Goal: Information Seeking & Learning: Learn about a topic

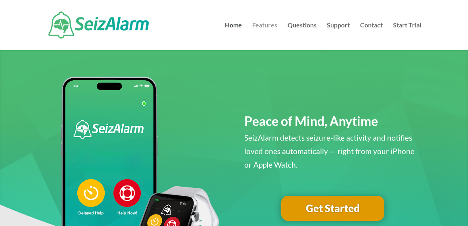
click at [269, 24] on link "Features" at bounding box center [264, 36] width 25 height 28
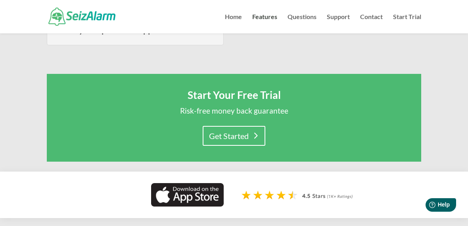
scroll to position [514, 0]
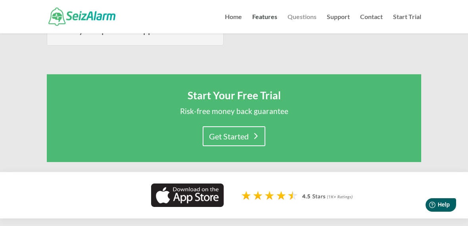
click at [303, 20] on link "Questions" at bounding box center [302, 23] width 29 height 19
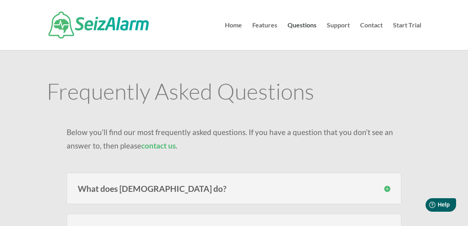
click at [266, 187] on h3 "What does SeizAlarm do?" at bounding box center [234, 188] width 313 height 8
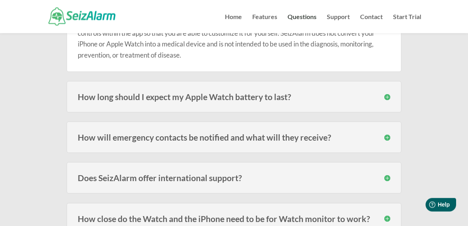
scroll to position [202, 0]
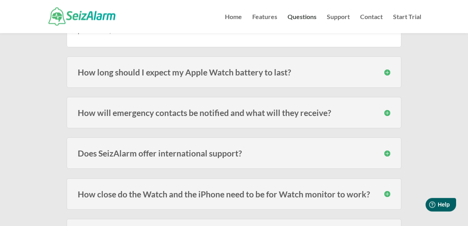
click at [382, 110] on h3 "How will emergency contacts be notified and what will they receive?" at bounding box center [234, 113] width 313 height 8
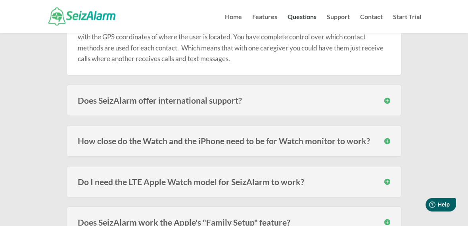
click at [371, 134] on div "How close do the Watch and the iPhone need to be for Watch monitor to work? The…" at bounding box center [234, 140] width 335 height 31
click at [392, 138] on div "How close do the Watch and the iPhone need to be for Watch monitor to work? The…" at bounding box center [234, 140] width 335 height 31
click at [391, 140] on div "How close do the Watch and the iPhone need to be for Watch monitor to work? The…" at bounding box center [234, 140] width 335 height 31
click at [392, 137] on div "How close do the Watch and the iPhone need to be for Watch monitor to work? The…" at bounding box center [234, 140] width 335 height 31
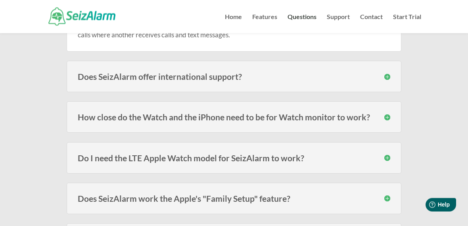
scroll to position [351, 0]
click at [394, 119] on div "How close do the Watch and the iPhone need to be for Watch monitor to work? The…" at bounding box center [234, 116] width 335 height 31
click at [368, 118] on h3 "How close do the Watch and the iPhone need to be for Watch monitor to work?" at bounding box center [234, 117] width 313 height 8
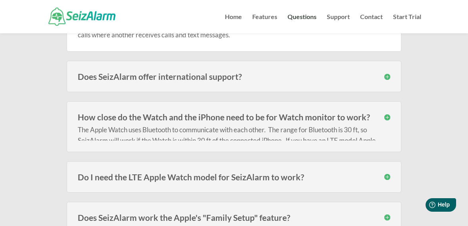
click at [389, 117] on h3 "How close do the Watch and the iPhone need to be for Watch monitor to work?" at bounding box center [234, 117] width 313 height 8
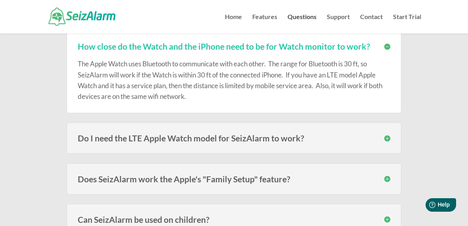
scroll to position [422, 0]
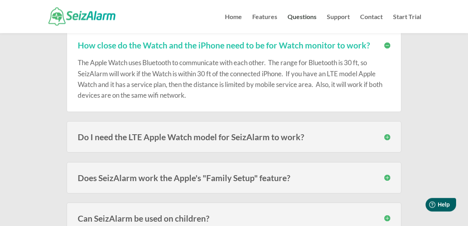
click at [387, 130] on div "Do I need the LTE Apple Watch model for SeizAlarm to work? No, you do not. Thou…" at bounding box center [234, 136] width 335 height 31
click at [387, 133] on h3 "Do I need the LTE Apple Watch model for SeizAlarm to work?" at bounding box center [234, 137] width 313 height 8
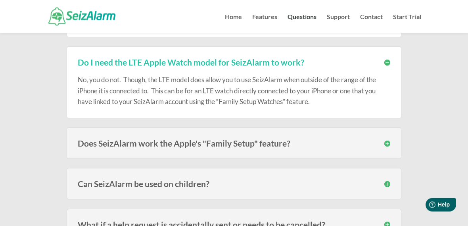
scroll to position [499, 0]
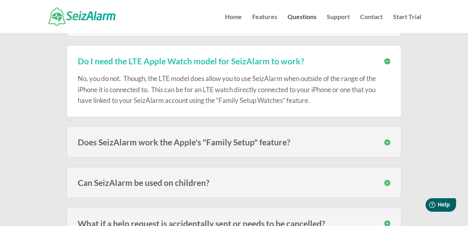
click at [358, 140] on h3 "Does SeizAlarm work the Apple's "Family Setup" feature?" at bounding box center [234, 142] width 313 height 8
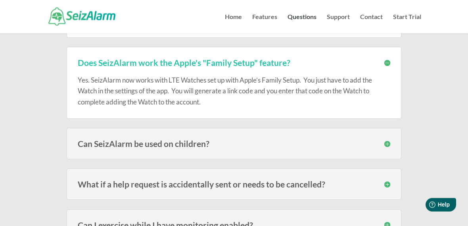
scroll to position [578, 0]
click at [268, 72] on div "Yes. SeizAlarm now works with LTE Watches set up with Apple’s Family Setup. You…" at bounding box center [234, 87] width 313 height 40
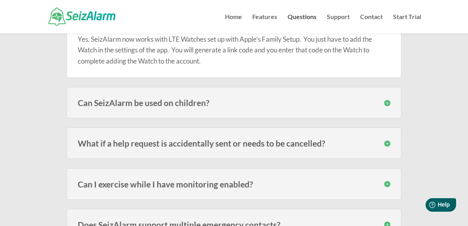
scroll to position [620, 0]
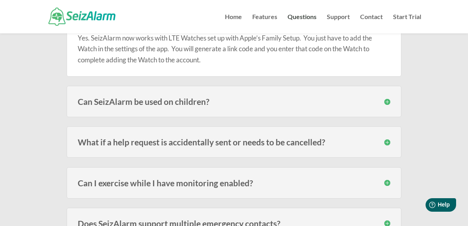
click at [359, 141] on h3 "What if a help request is accidentally sent or needs to be cancelled?" at bounding box center [234, 142] width 313 height 8
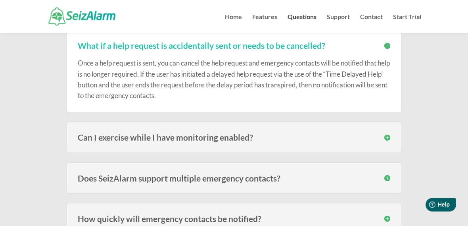
scroll to position [716, 0]
click at [346, 133] on h3 "Can I exercise while I have monitoring enabled?" at bounding box center [234, 137] width 313 height 8
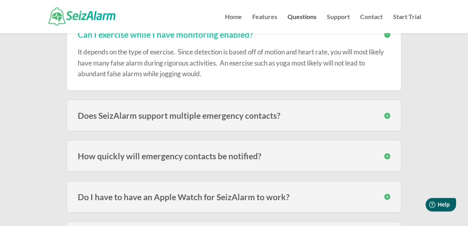
scroll to position [819, 0]
click at [362, 111] on h3 "Does SeizAlarm support multiple emergency contacts?" at bounding box center [234, 115] width 313 height 8
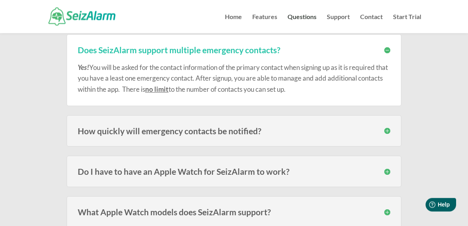
scroll to position [885, 0]
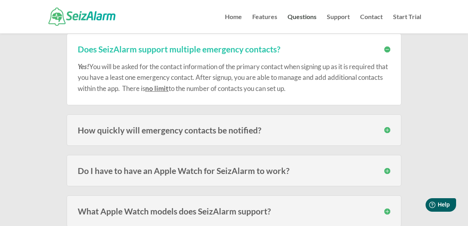
click at [367, 127] on h3 "How quickly will emergency contacts be notified?" at bounding box center [234, 130] width 313 height 8
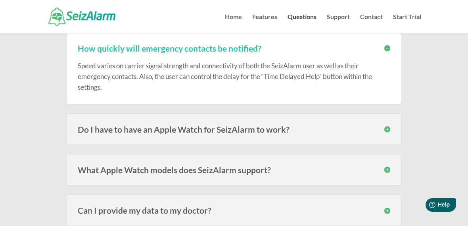
scroll to position [967, 0]
click at [81, 137] on div "Do I have to have an Apple Watch for SeizAlarm to work? No , the Watch adds the…" at bounding box center [234, 128] width 335 height 31
click at [73, 131] on div "Do I have to have an Apple Watch for SeizAlarm to work? No , the Watch adds the…" at bounding box center [234, 128] width 335 height 31
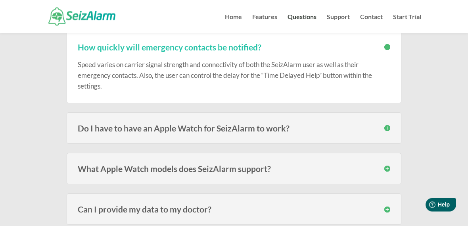
click at [393, 117] on div "Do I have to have an Apple Watch for SeizAlarm to work? No , the Watch adds the…" at bounding box center [234, 128] width 335 height 31
click at [383, 120] on div "Do I have to have an Apple Watch for SeizAlarm to work? No , the Watch adds the…" at bounding box center [234, 128] width 335 height 31
click at [387, 124] on h3 "Do I have to have an Apple Watch for SeizAlarm to work?" at bounding box center [234, 128] width 313 height 8
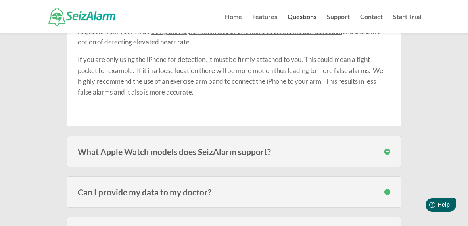
scroll to position [1095, 0]
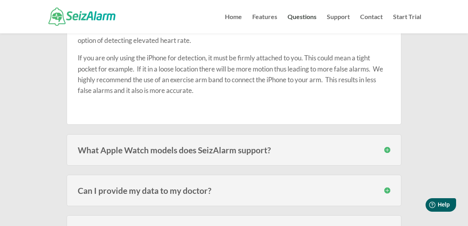
click at [367, 141] on div "What Apple Watch models does SeizAlarm support? SeizAlarm is currently compatib…" at bounding box center [234, 149] width 335 height 31
click at [386, 146] on h3 "What Apple Watch models does SeizAlarm support?" at bounding box center [234, 150] width 313 height 8
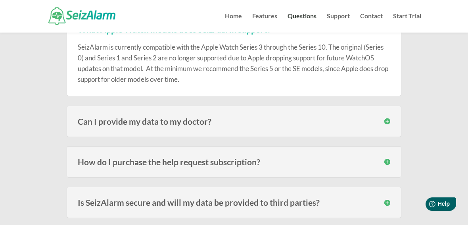
scroll to position [1215, 0]
click at [90, 123] on div "Can I provide my data to my doctor? Yes you can. Within the log, there is an op…" at bounding box center [234, 121] width 335 height 31
click at [83, 117] on h3 "Can I provide my data to my doctor?" at bounding box center [234, 121] width 313 height 8
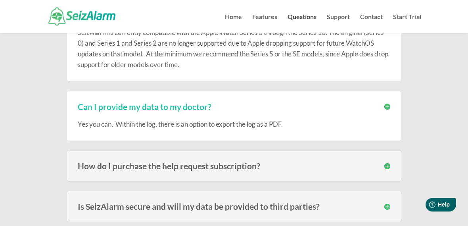
scroll to position [1236, 0]
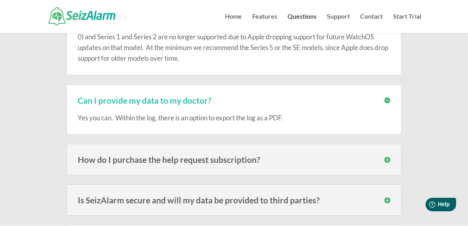
click at [391, 155] on div "How do I purchase the help request subscription? The subscription must be purch…" at bounding box center [234, 159] width 335 height 31
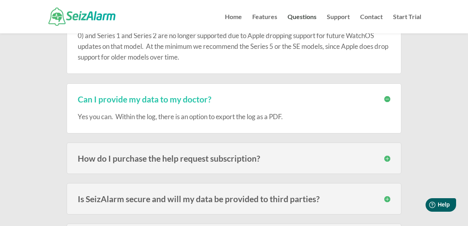
scroll to position [1235, 0]
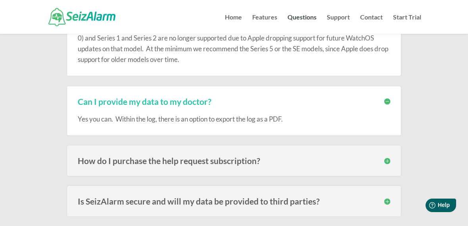
click at [392, 150] on div "How do I purchase the help request subscription? The subscription must be purch…" at bounding box center [234, 159] width 335 height 31
click at [390, 156] on h3 "How do I purchase the help request subscription?" at bounding box center [234, 160] width 313 height 8
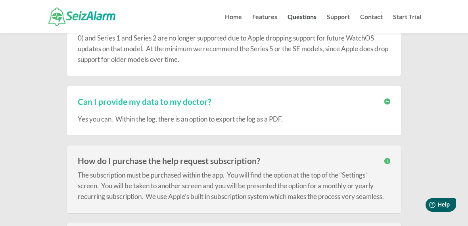
click at [392, 158] on div "How do I purchase the help request subscription? The subscription must be purch…" at bounding box center [234, 179] width 335 height 69
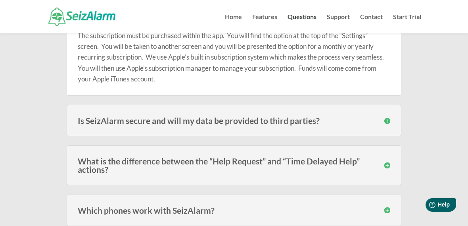
scroll to position [1379, 0]
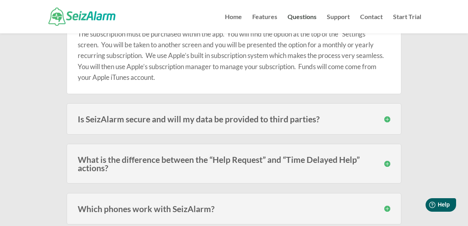
click at [391, 115] on div "Is SeizAlarm secure and will my data be provided to third parties? Your data is…" at bounding box center [234, 118] width 335 height 31
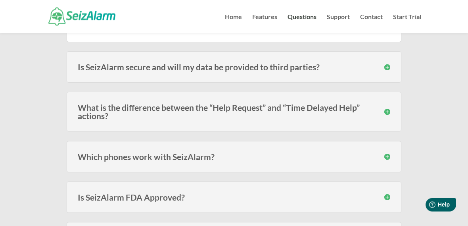
scroll to position [1433, 0]
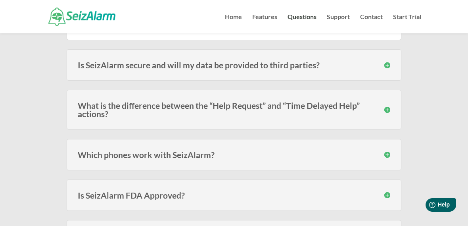
click at [389, 102] on h3 "What is the difference between the “Help Request” and “Time Delayed Help” actio…" at bounding box center [234, 109] width 313 height 17
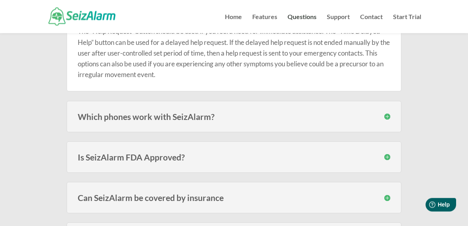
scroll to position [1536, 0]
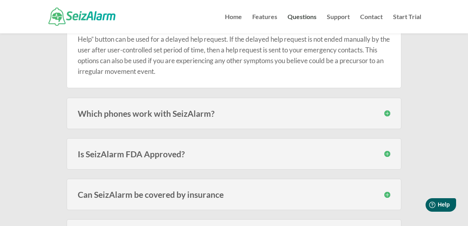
click at [389, 109] on h3 "Which phones work with SeizAlarm?" at bounding box center [234, 113] width 313 height 8
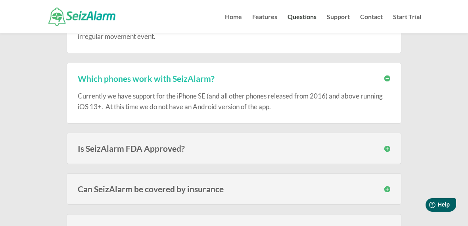
scroll to position [1574, 0]
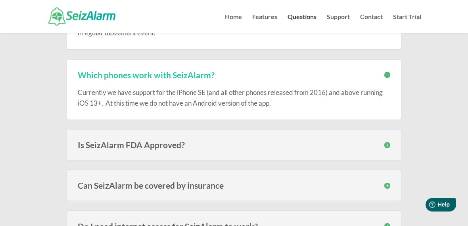
click at [392, 140] on div "Is SeizAlarm FDA Approved? SeizAlarm is not an FDA approved, certified or regis…" at bounding box center [234, 144] width 335 height 31
click at [389, 134] on div "Is SeizAlarm FDA Approved? SeizAlarm is not an FDA approved, certified or regis…" at bounding box center [234, 144] width 335 height 31
click at [391, 138] on div "Is SeizAlarm FDA Approved? SeizAlarm is not an FDA approved, certified or regis…" at bounding box center [234, 144] width 335 height 31
click at [392, 137] on div "Is SeizAlarm FDA Approved? SeizAlarm is not an FDA approved, certified or regis…" at bounding box center [234, 144] width 335 height 31
click at [391, 150] on div "Is SeizAlarm FDA Approved? SeizAlarm is not an FDA approved, certified or regis…" at bounding box center [234, 144] width 335 height 31
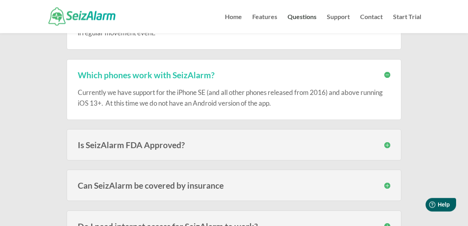
click at [391, 138] on div "Is SeizAlarm FDA Approved? SeizAlarm is not an FDA approved, certified or regis…" at bounding box center [234, 144] width 335 height 31
click at [383, 147] on div "Is SeizAlarm FDA Approved? SeizAlarm is not an FDA approved, certified or regis…" at bounding box center [234, 144] width 335 height 31
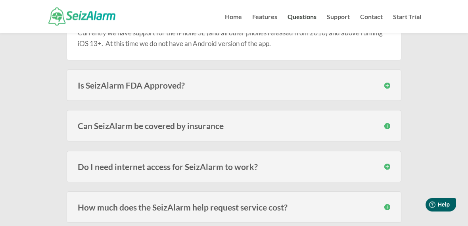
scroll to position [1634, 0]
click at [394, 121] on div "Can SeizAlarm be covered by insurance In most cases no, since the alert subscri…" at bounding box center [234, 125] width 335 height 31
click at [392, 119] on div "Can SeizAlarm be covered by insurance In most cases no, since the alert subscri…" at bounding box center [234, 125] width 335 height 31
click at [388, 116] on div "Can SeizAlarm be covered by insurance In most cases no, since the alert subscri…" at bounding box center [234, 125] width 335 height 31
click at [388, 121] on h3 "Can SeizAlarm be covered by insurance" at bounding box center [234, 125] width 313 height 8
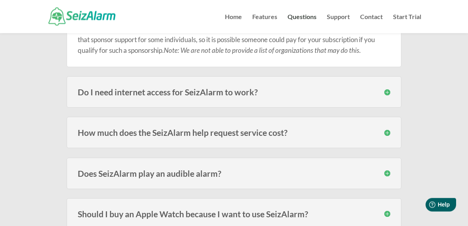
scroll to position [1749, 0]
click at [108, 104] on div "Do I need internet access for SeizAlarm to work? Yes, without internet access t…" at bounding box center [234, 91] width 335 height 31
click at [381, 96] on h3 "Do I need internet access for SeizAlarm to work?" at bounding box center [234, 92] width 313 height 8
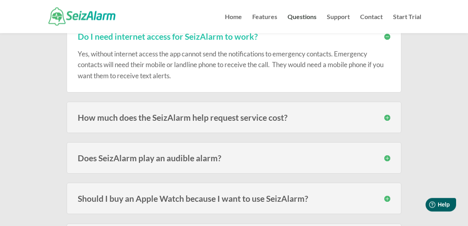
scroll to position [1807, 0]
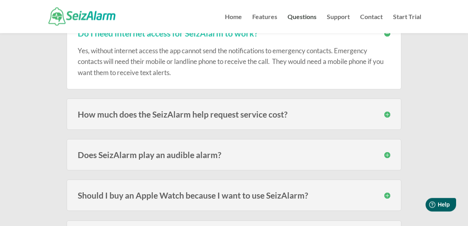
click at [389, 116] on h3 "How much does the SeizAlarm help request service cost?" at bounding box center [234, 114] width 313 height 8
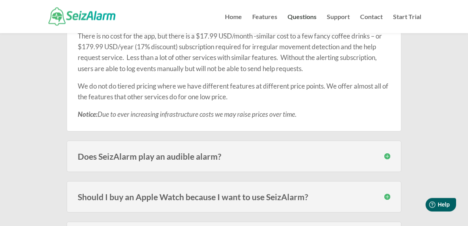
scroll to position [1903, 0]
click at [392, 158] on div "Does SeizAlarm play an audible alarm? Yes, in addition to contacting your emerg…" at bounding box center [234, 155] width 335 height 31
click at [317, 160] on h3 "Does SeizAlarm play an audible alarm?" at bounding box center [234, 156] width 313 height 8
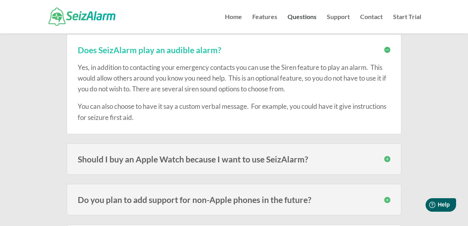
scroll to position [2016, 0]
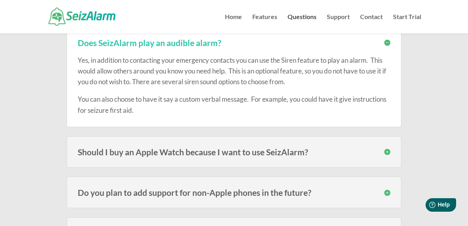
click at [346, 156] on h3 "Should I buy an Apple Watch because I want to use SeizAlarm?" at bounding box center [234, 152] width 313 height 8
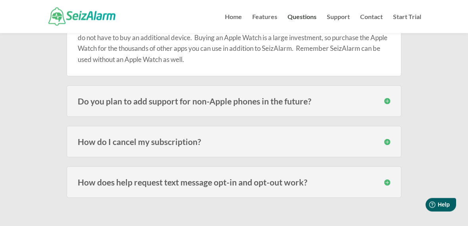
scroll to position [2162, 0]
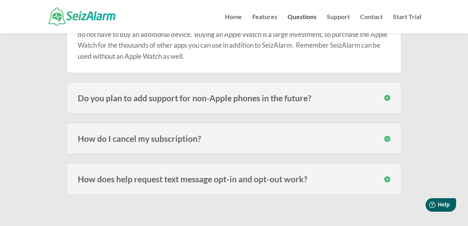
click at [317, 148] on div "How do I cancel my subscription? Since SeizAlarm use Apple’s built in subscript…" at bounding box center [234, 138] width 335 height 31
click at [390, 139] on h3 "How do I cancel my subscription?" at bounding box center [234, 138] width 313 height 8
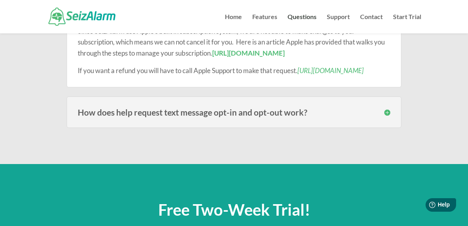
scroll to position [2287, 0]
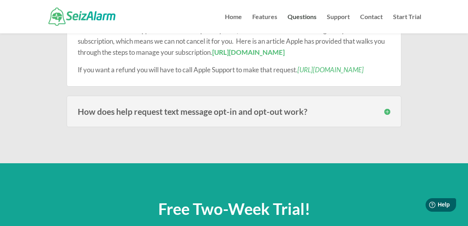
click at [393, 126] on div "How does help request text message opt-in and opt-out work? When you add an eme…" at bounding box center [234, 111] width 335 height 31
click at [392, 124] on div "How does help request text message opt-in and opt-out work? When you add an eme…" at bounding box center [234, 111] width 335 height 31
click at [391, 127] on div "How does help request text message opt-in and opt-out work? When you add an eme…" at bounding box center [234, 111] width 335 height 31
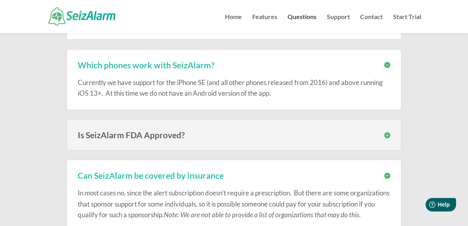
scroll to position [1584, 0]
click at [272, 19] on link "Features" at bounding box center [264, 23] width 25 height 19
click at [275, 19] on link "Features" at bounding box center [264, 23] width 25 height 19
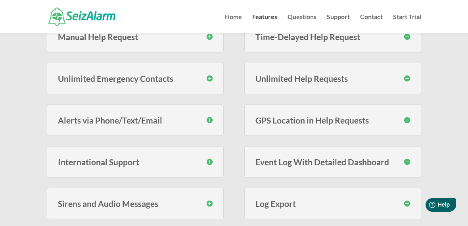
scroll to position [262, 0]
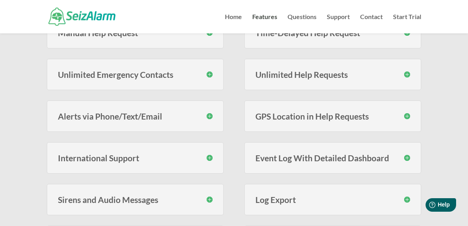
click at [411, 119] on div "GPS Location in Help Requests When help requests are sent, your location is pro…" at bounding box center [332, 115] width 177 height 31
click at [405, 122] on div "GPS Location in Help Requests When help requests are sent, your location is pro…" at bounding box center [332, 115] width 177 height 31
click at [412, 117] on div "GPS Location in Help Requests When help requests are sent, your location is pro…" at bounding box center [332, 115] width 177 height 31
click at [413, 110] on div "GPS Location in Help Requests When help requests are sent, your location is pro…" at bounding box center [332, 115] width 177 height 31
click at [408, 112] on h3 "GPS Location in Help Requests" at bounding box center [332, 116] width 155 height 8
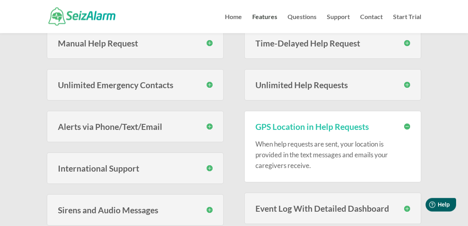
scroll to position [245, 0]
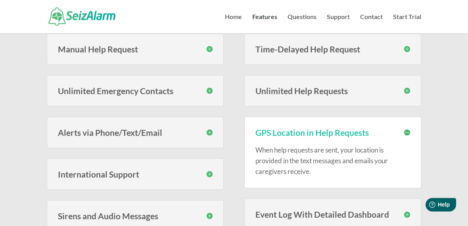
click at [219, 131] on div "Alerts via Phone/Text/Email You have the option to have your emergency contacts…" at bounding box center [135, 132] width 177 height 31
click at [215, 129] on div "Alerts via Phone/Text/Email You have the option to have your emergency contacts…" at bounding box center [135, 132] width 177 height 31
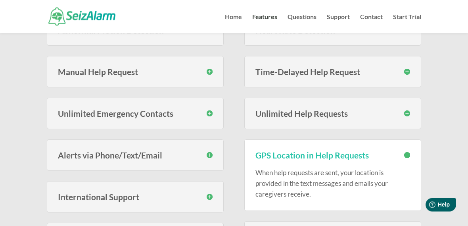
scroll to position [220, 0]
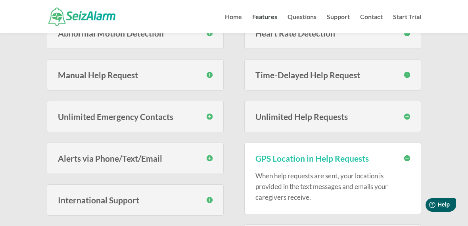
click at [140, 159] on h3 "Alerts via Phone/Text/Email" at bounding box center [135, 158] width 155 height 8
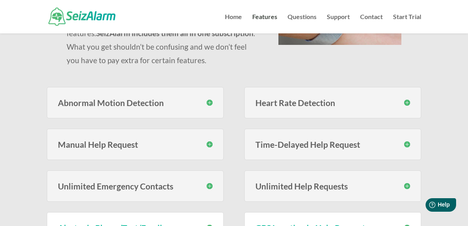
scroll to position [0, 0]
